Goal: Find specific page/section: Find specific page/section

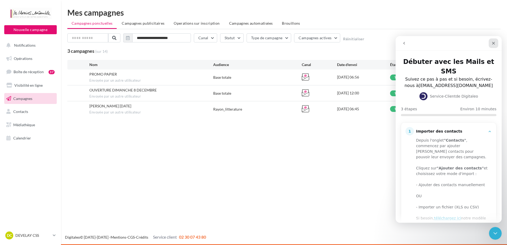
click at [496, 43] on div "Fermer" at bounding box center [494, 43] width 10 height 10
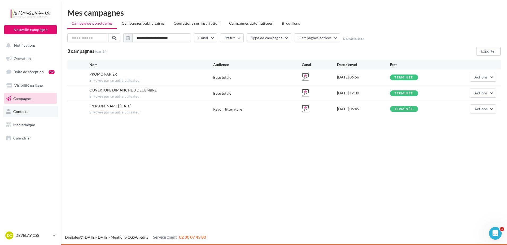
click at [35, 114] on link "Contacts" at bounding box center [30, 111] width 55 height 11
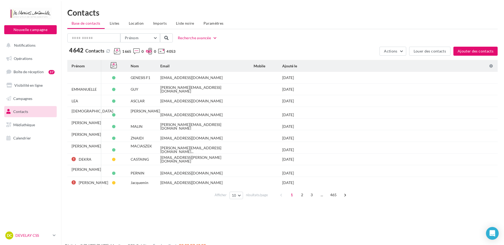
click at [49, 237] on p "DEVELAY CSS" at bounding box center [32, 235] width 35 height 5
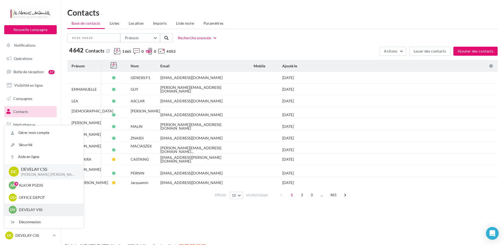
click at [50, 208] on p "DEVELAY VSS" at bounding box center [48, 209] width 58 height 5
